Goal: Transaction & Acquisition: Purchase product/service

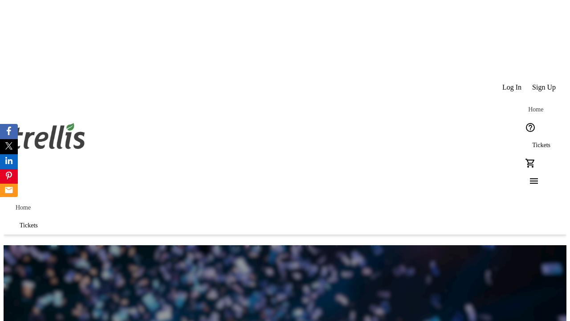
click at [545, 83] on span "Sign Up" at bounding box center [545, 87] width 24 height 8
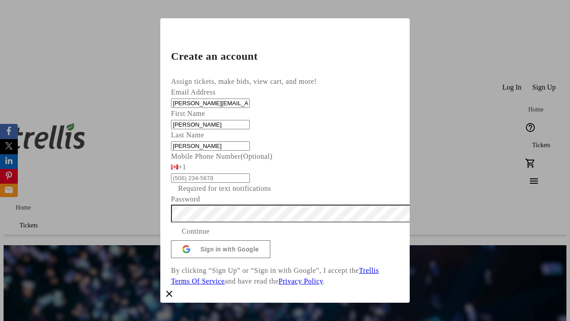
type input "[PERSON_NAME]"
click at [210, 237] on span "Continue" at bounding box center [196, 231] width 28 height 11
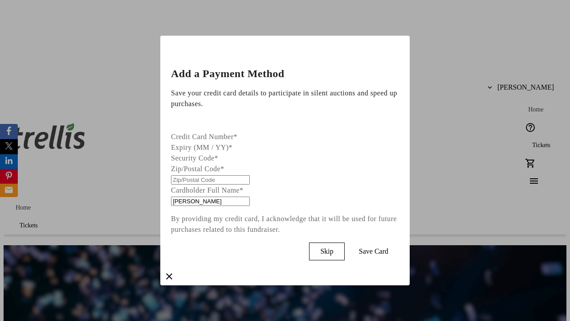
click at [333, 249] on span "Skip" at bounding box center [326, 251] width 13 height 8
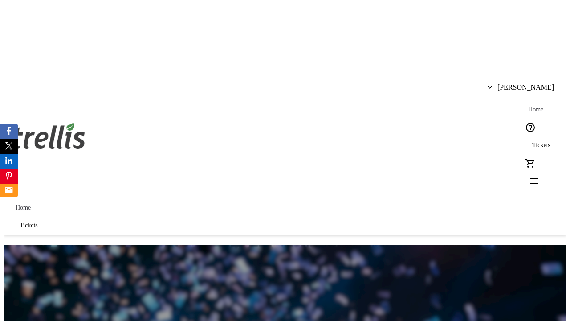
click at [533, 142] on span "Tickets" at bounding box center [542, 145] width 18 height 7
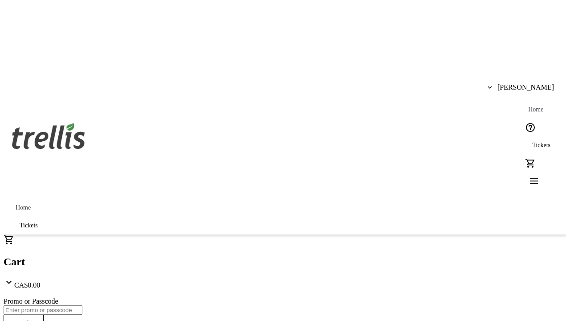
type input "1"
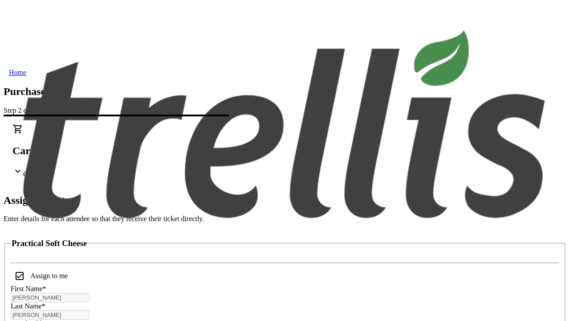
scroll to position [54, 0]
